Goal: Navigation & Orientation: Find specific page/section

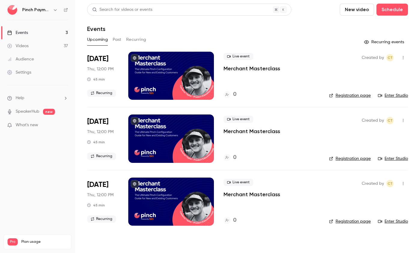
click at [317, 29] on div "Events" at bounding box center [247, 28] width 321 height 7
click at [28, 73] on div "Settings" at bounding box center [19, 72] width 24 height 6
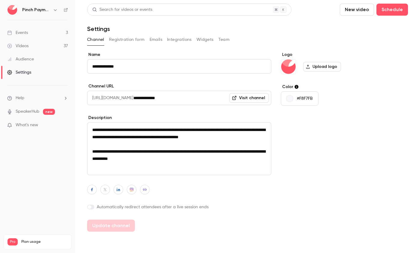
click at [229, 41] on div "Channel Registration form Emails Integrations Widgets Team" at bounding box center [247, 40] width 321 height 10
click at [222, 41] on button "Team" at bounding box center [224, 40] width 11 height 10
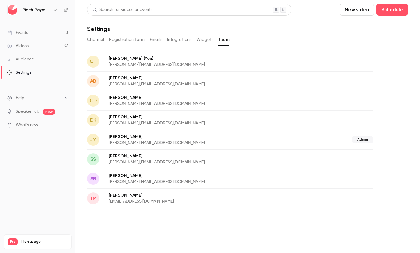
click at [17, 31] on div "Events" at bounding box center [17, 33] width 21 height 6
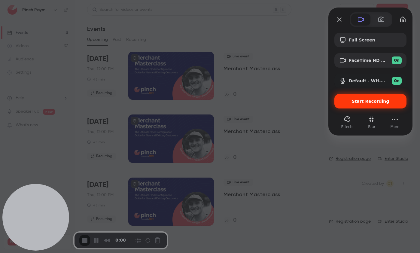
click at [370, 102] on span "Start Recording" at bounding box center [371, 101] width 38 height 5
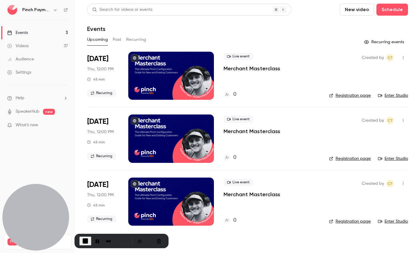
click at [44, 8] on h6 "Pinch Payments" at bounding box center [36, 10] width 28 height 6
click at [67, 11] on icon at bounding box center [66, 10] width 4 height 4
click at [346, 95] on link "Registration page" at bounding box center [350, 96] width 42 height 6
click at [66, 9] on icon at bounding box center [66, 10] width 4 height 4
